Goal: Register for event/course

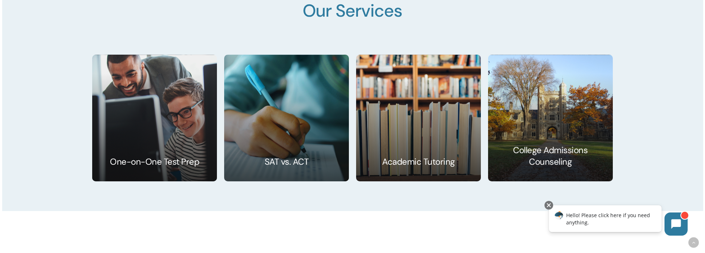
scroll to position [1165, 0]
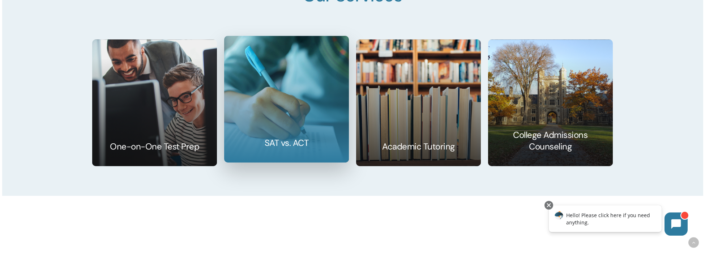
click at [250, 120] on link at bounding box center [286, 99] width 124 height 126
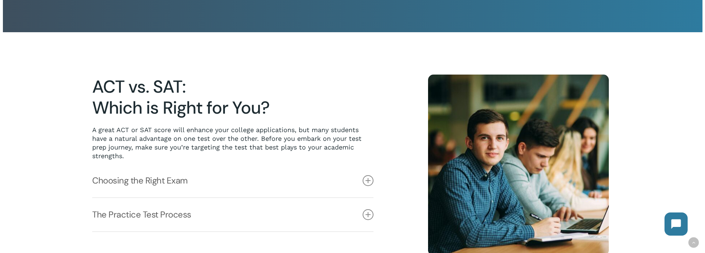
scroll to position [181, 0]
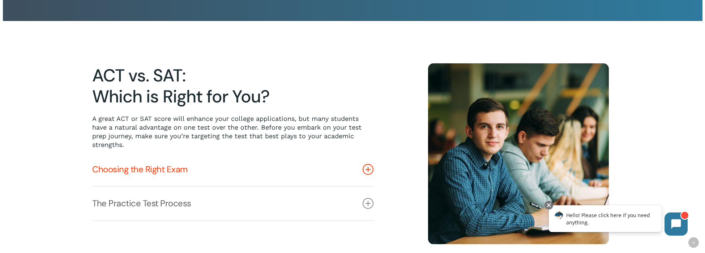
click at [150, 167] on link "Choosing the Right Exam" at bounding box center [232, 169] width 281 height 33
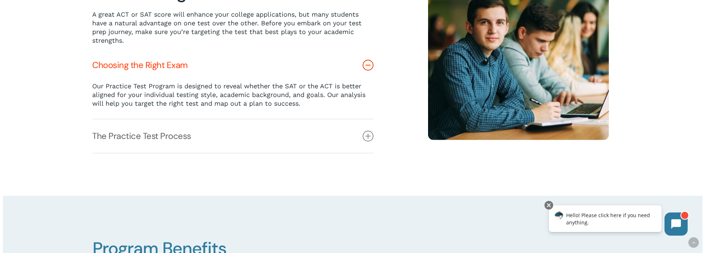
scroll to position [316, 0]
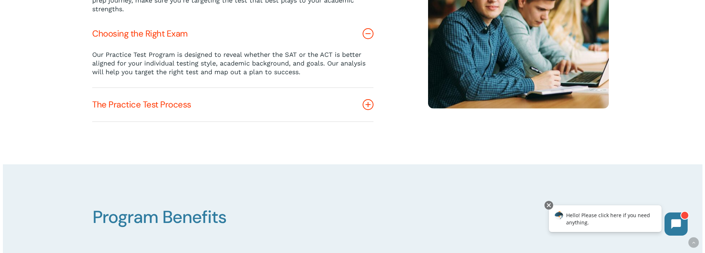
click at [147, 108] on link "The Practice Test Process" at bounding box center [232, 104] width 281 height 33
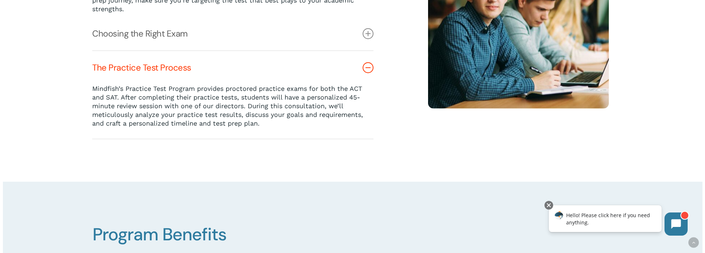
scroll to position [271, 0]
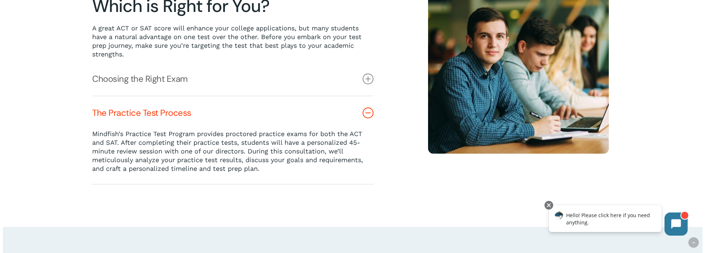
click at [367, 115] on icon at bounding box center [367, 112] width 11 height 11
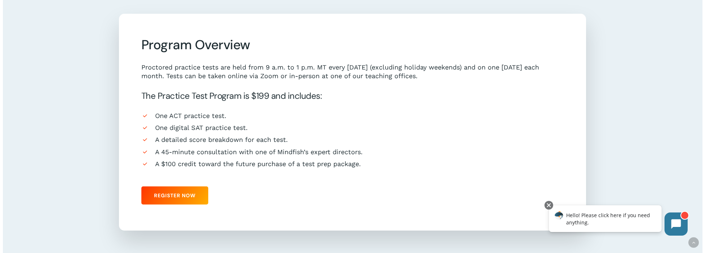
scroll to position [678, 0]
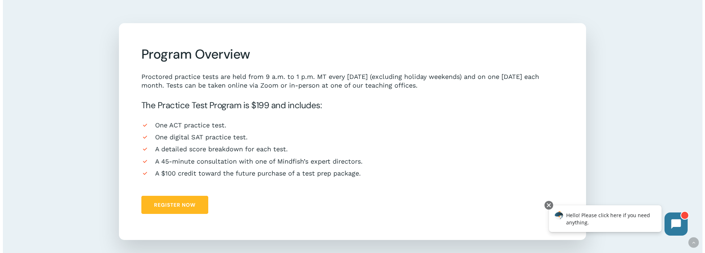
click at [182, 208] on span "Register Now" at bounding box center [175, 204] width 42 height 7
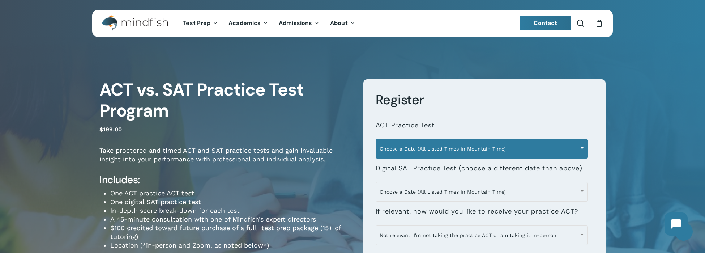
click at [429, 150] on span "Choose a Date (All Listed Times in Mountain Time)" at bounding box center [481, 148] width 211 height 15
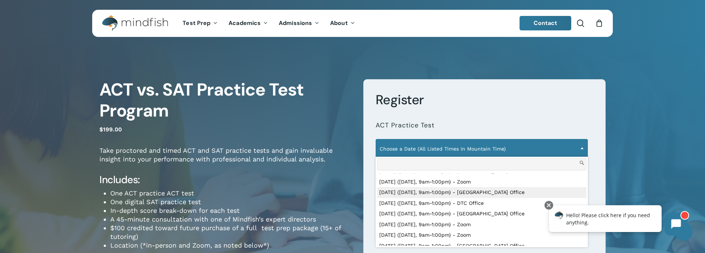
scroll to position [181, 0]
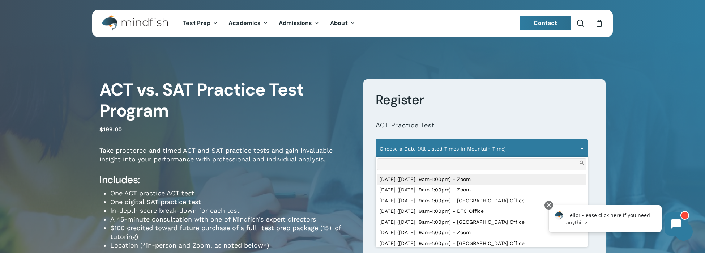
click at [482, 123] on li "**********" at bounding box center [484, 135] width 218 height 43
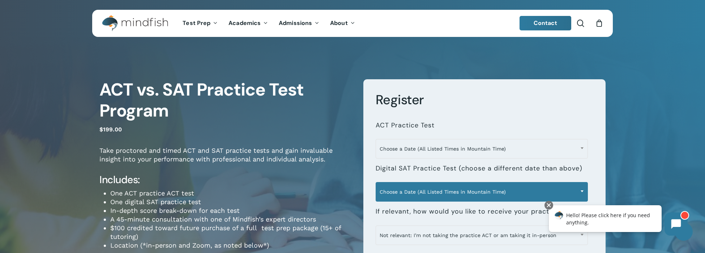
click at [431, 195] on span "Choose a Date (All Listed Times in Mountain Time)" at bounding box center [481, 191] width 211 height 15
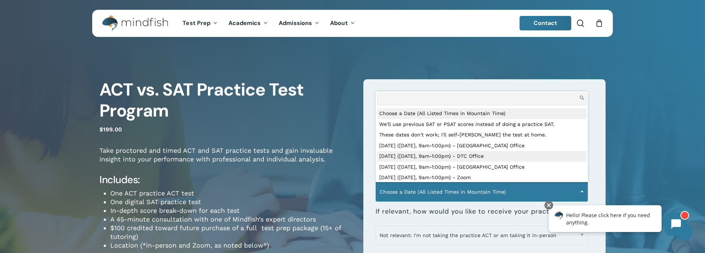
click at [369, 166] on form "**********" at bounding box center [484, 203] width 242 height 249
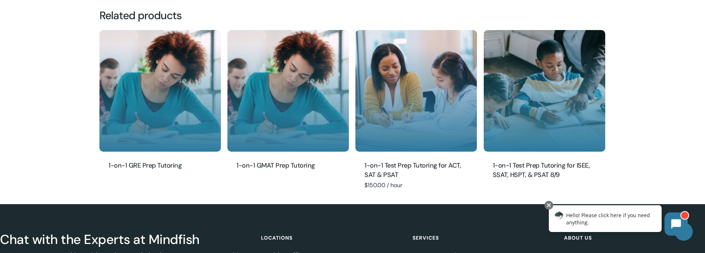
scroll to position [813, 0]
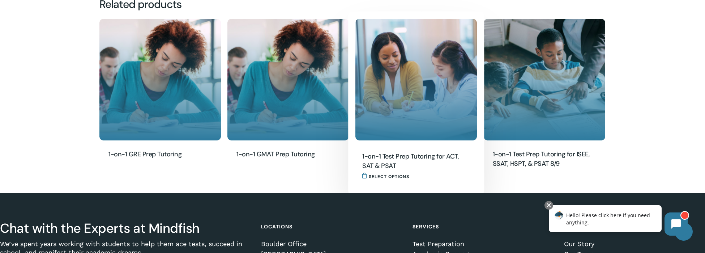
click at [412, 134] on img "1-on-1 Test Prep Tutoring for ACT, SAT & PSAT" at bounding box center [415, 79] width 121 height 121
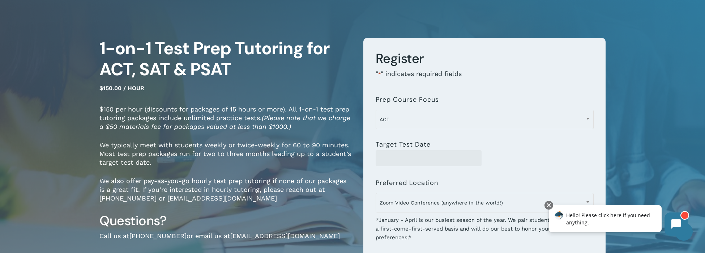
scroll to position [45, 0]
